Goal: Task Accomplishment & Management: Use online tool/utility

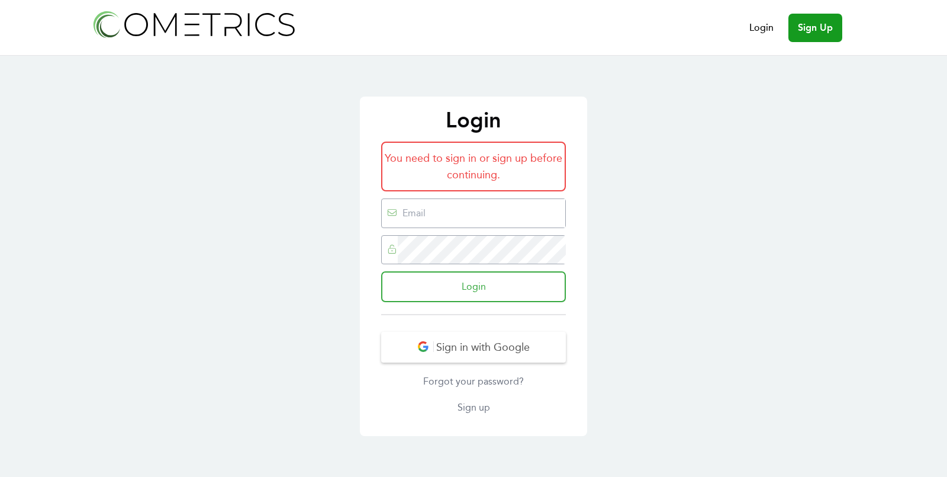
type input "[EMAIL_ADDRESS][DOMAIN_NAME]"
click at [458, 293] on input "Login" at bounding box center [473, 286] width 185 height 31
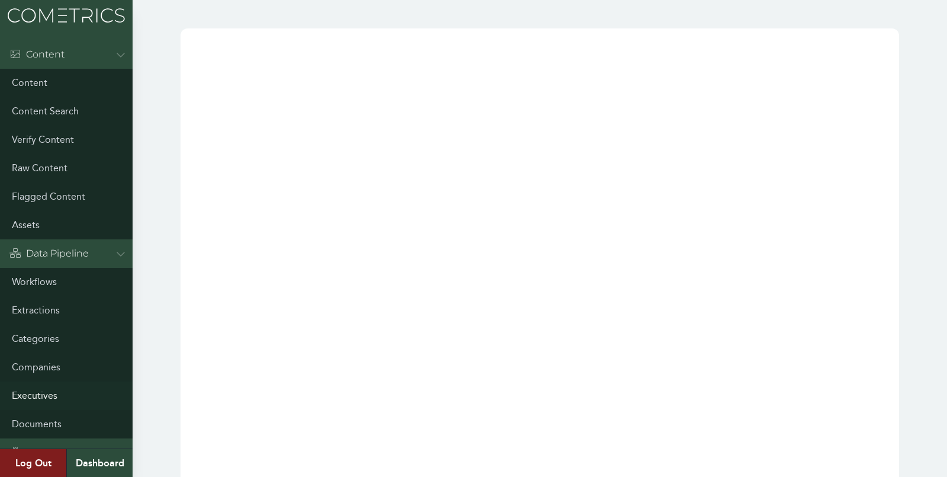
click at [44, 388] on link "Executives" at bounding box center [66, 395] width 133 height 28
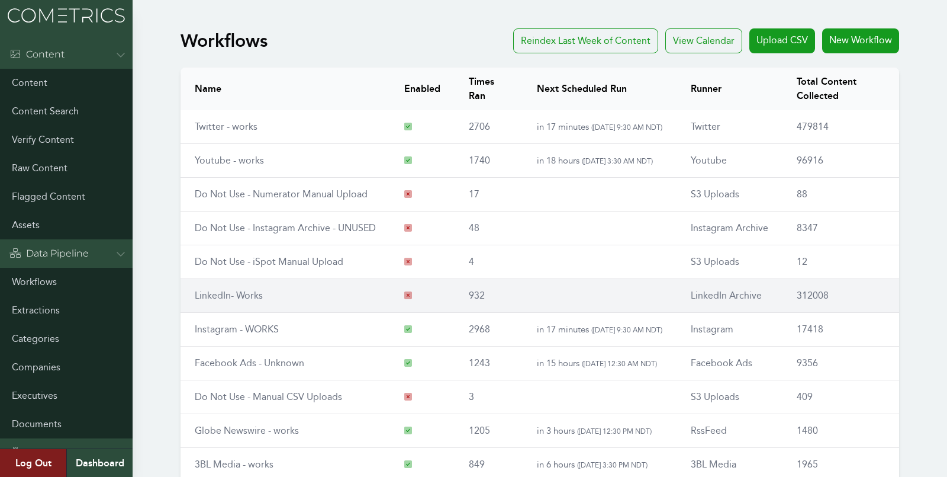
click at [230, 300] on td "LinkedIn- Works" at bounding box center [286, 296] width 210 height 34
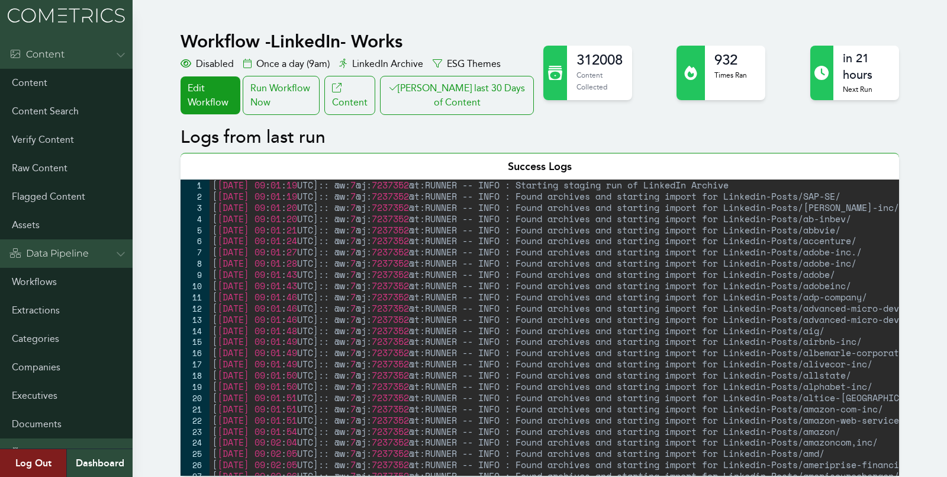
click at [306, 95] on div "Run Workflow Now" at bounding box center [281, 95] width 77 height 39
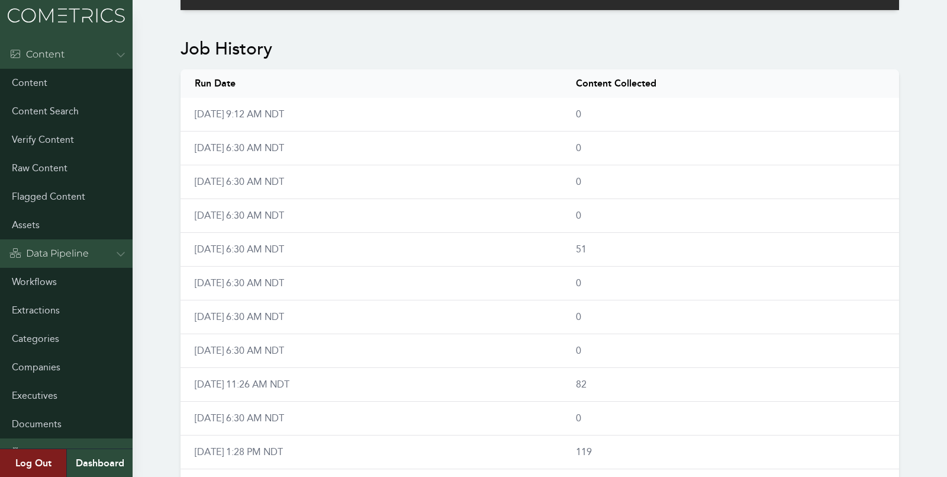
scroll to position [813, 0]
